Goal: Task Accomplishment & Management: Manage account settings

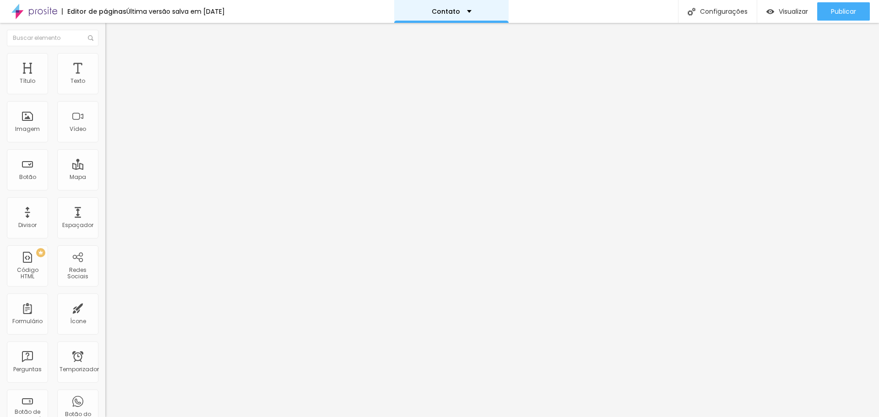
click at [465, 15] on div "Contato" at bounding box center [451, 11] width 114 height 23
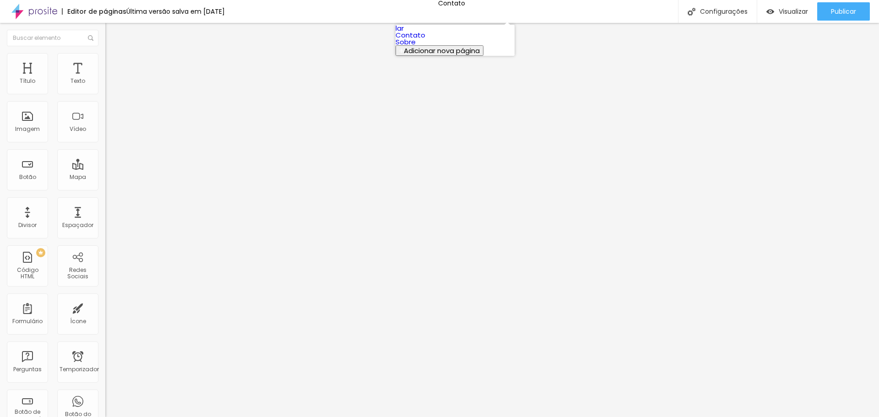
click at [415, 47] on link "Sobre" at bounding box center [405, 42] width 20 height 10
click at [111, 79] on font "Trocar imagem" at bounding box center [133, 75] width 44 height 8
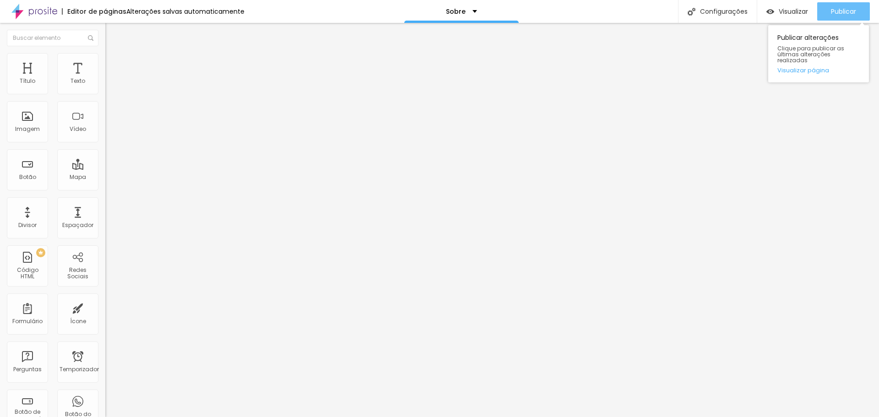
click at [833, 7] on font "Publicar" at bounding box center [842, 11] width 25 height 9
click at [839, 14] on font "Publicar" at bounding box center [842, 11] width 25 height 9
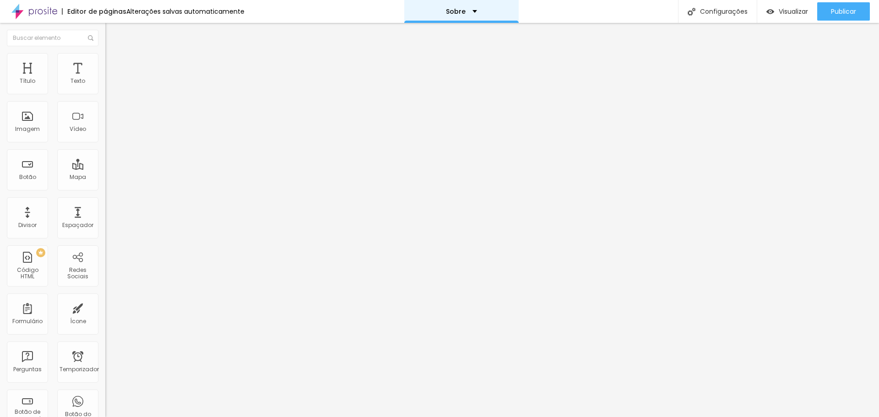
click at [453, 8] on div "Sobre" at bounding box center [461, 11] width 114 height 23
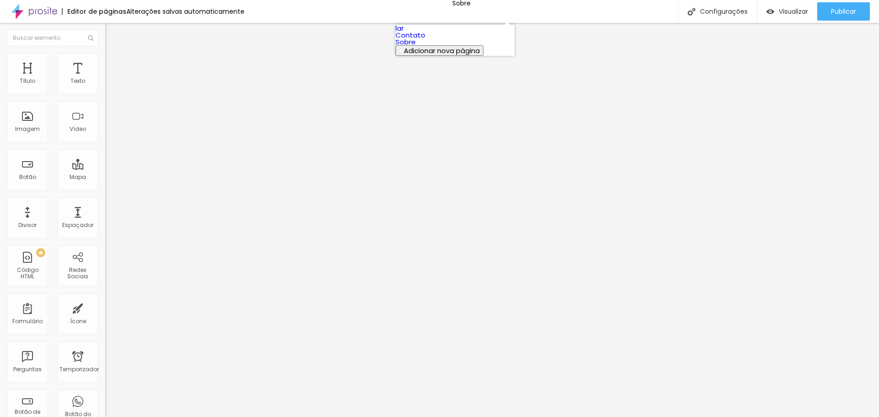
click at [425, 40] on link "Contato" at bounding box center [410, 35] width 30 height 10
click at [119, 101] on div "Conectar" at bounding box center [135, 91] width 33 height 18
click at [113, 63] on font "Estilo" at bounding box center [120, 59] width 14 height 8
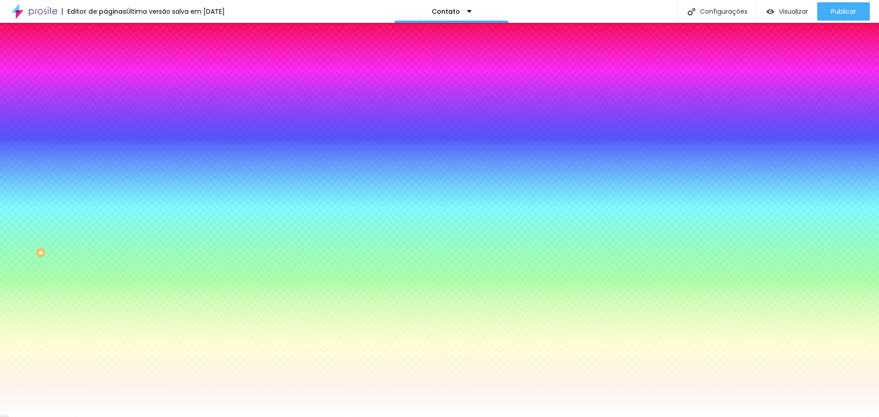
click at [113, 65] on font "Avançado" at bounding box center [128, 69] width 30 height 8
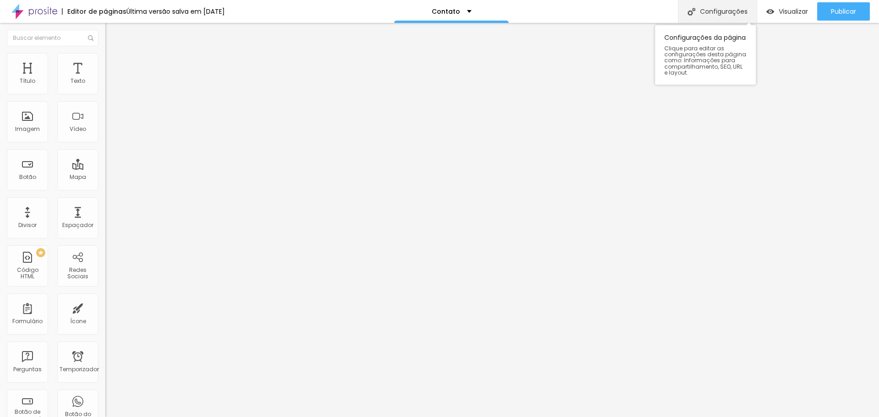
click at [695, 10] on div "Configurações" at bounding box center [717, 11] width 79 height 23
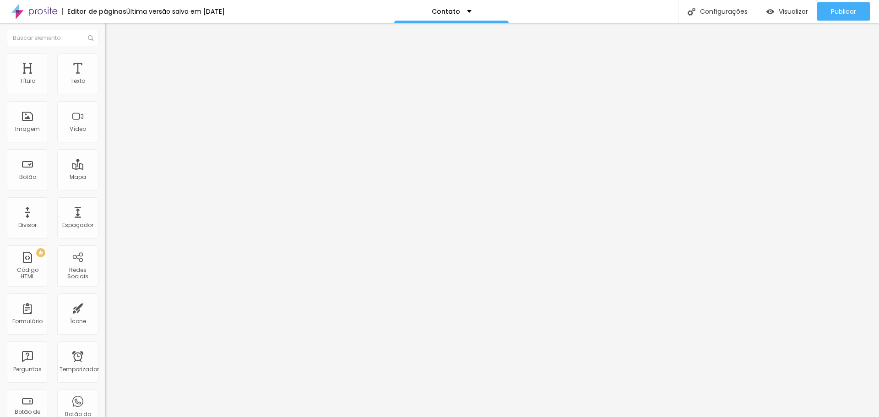
type input "Entre em contato - Gabriel Oscar Fotografia"
paste textarea "Fotografia"
type textarea "Contato de Gabriel Oscar Fotografia"
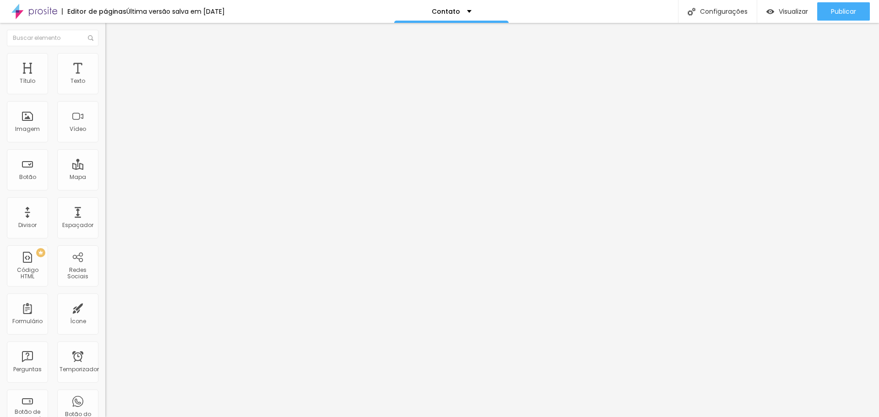
click at [105, 53] on li "Conteúdo" at bounding box center [157, 48] width 105 height 9
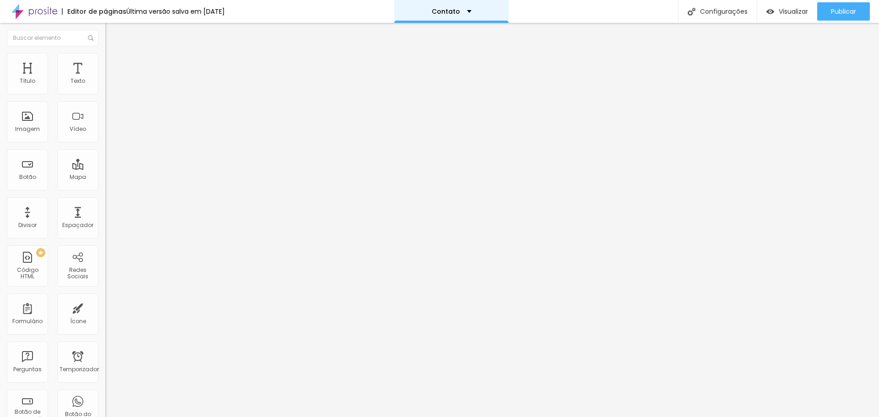
click at [446, 16] on div "Contato" at bounding box center [451, 11] width 114 height 23
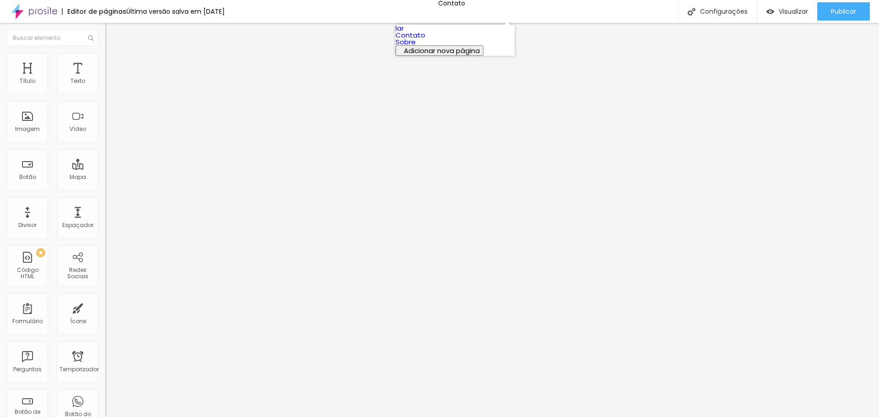
click at [404, 29] on link "lar" at bounding box center [399, 28] width 8 height 10
click at [105, 91] on img at bounding box center [108, 87] width 6 height 6
click at [105, 93] on img at bounding box center [108, 95] width 6 height 6
click at [105, 83] on img at bounding box center [108, 80] width 6 height 6
click at [105, 91] on img at bounding box center [108, 87] width 6 height 6
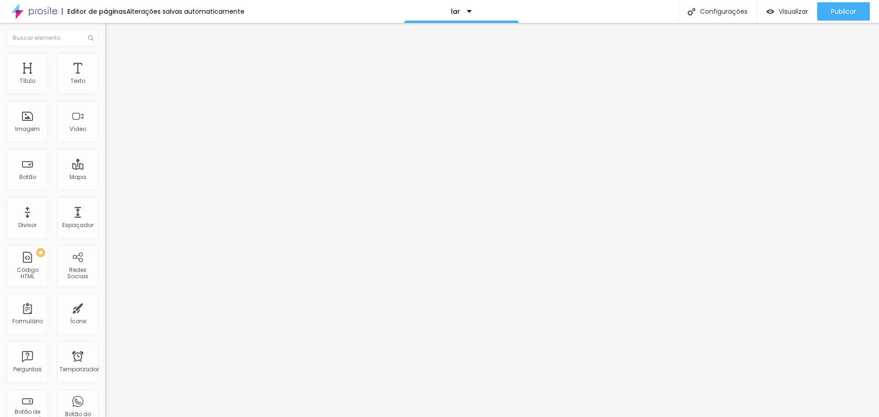
click at [113, 63] on font "Estilo" at bounding box center [120, 59] width 14 height 8
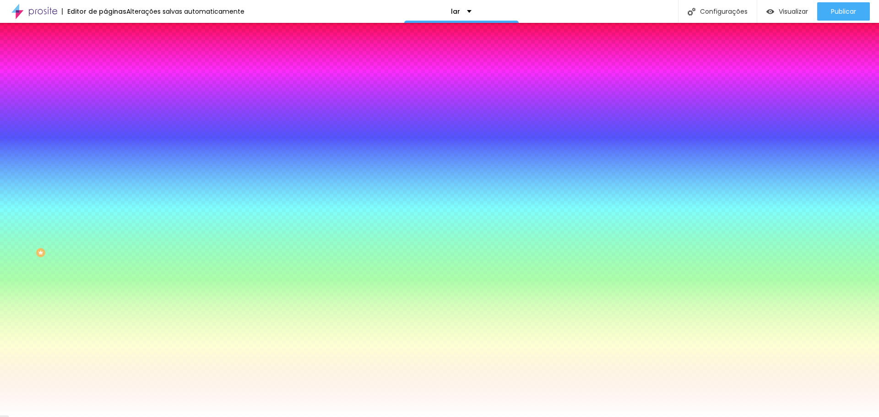
click at [105, 62] on li "Avançado" at bounding box center [157, 66] width 105 height 9
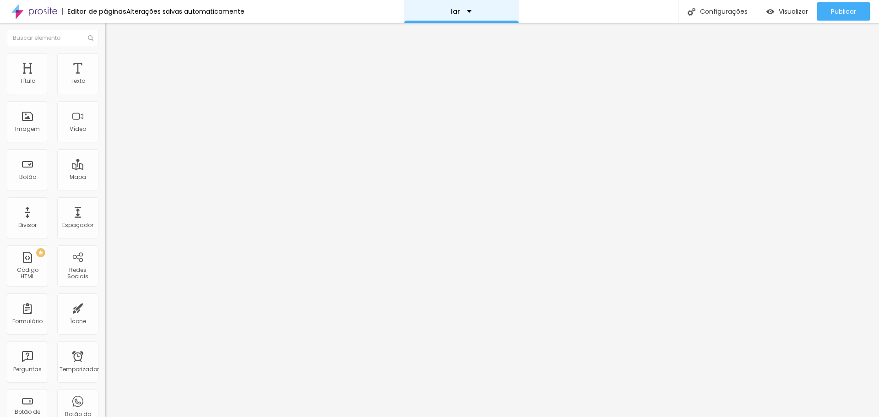
click at [451, 9] on font "lar" at bounding box center [455, 11] width 9 height 9
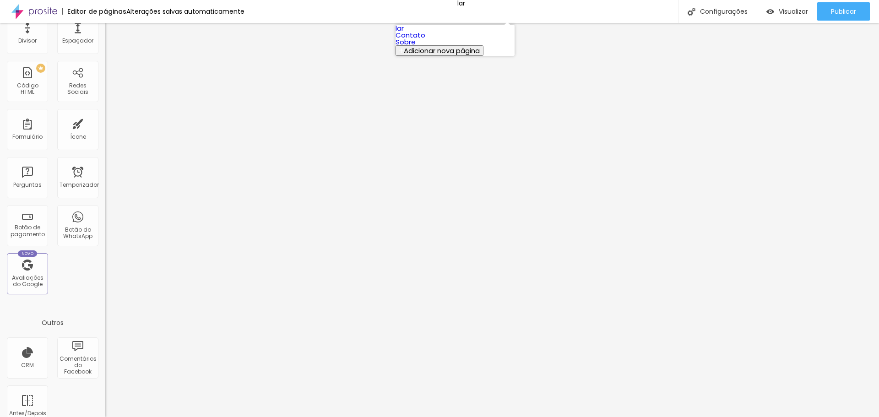
scroll to position [201, 0]
